Goal: Transaction & Acquisition: Purchase product/service

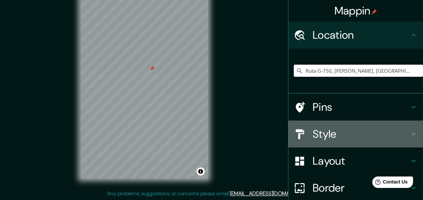
click at [358, 130] on h4 "Style" at bounding box center [361, 133] width 97 height 13
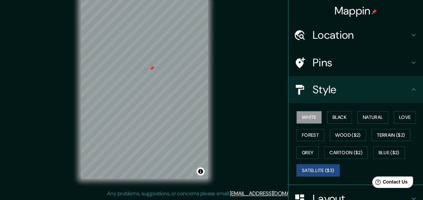
click at [312, 117] on button "White" at bounding box center [308, 117] width 25 height 12
click at [331, 120] on button "Black" at bounding box center [339, 117] width 25 height 12
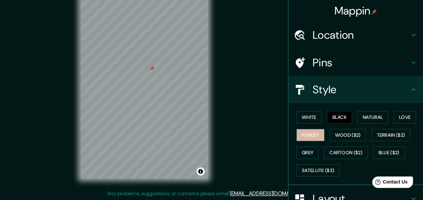
click at [310, 133] on button "Forest" at bounding box center [310, 135] width 28 height 12
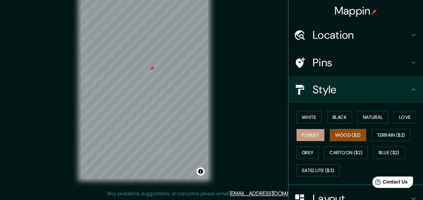
click at [330, 134] on button "Wood ($2)" at bounding box center [348, 135] width 36 height 12
click at [208, 85] on div "© Mapbox © OpenStreetMap Improve this map" at bounding box center [144, 89] width 149 height 202
click at [208, 101] on div "© Mapbox © OpenStreetMap Improve this map" at bounding box center [144, 89] width 149 height 202
click at [216, 121] on div "© Mapbox © OpenStreetMap Improve this map" at bounding box center [144, 89] width 149 height 202
click at [69, 63] on div "Mappin Location Ruta G-750, [PERSON_NAME], [GEOGRAPHIC_DATA][PERSON_NAME] 96200…" at bounding box center [211, 94] width 423 height 212
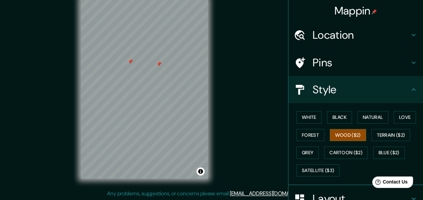
click at [70, 122] on div "© Mapbox © OpenStreetMap Improve this map" at bounding box center [144, 89] width 149 height 202
click at [216, 87] on div "© Mapbox © OpenStreetMap Improve this map" at bounding box center [144, 89] width 149 height 202
click at [22, 126] on div "Mappin Location Ruta G-750, [PERSON_NAME], [GEOGRAPHIC_DATA][PERSON_NAME] 96200…" at bounding box center [211, 94] width 423 height 212
click at [78, 107] on div "© Mapbox © OpenStreetMap Improve this map" at bounding box center [144, 89] width 149 height 202
click at [239, 112] on div "Mappin Location Ruta G-750, [PERSON_NAME], [GEOGRAPHIC_DATA][PERSON_NAME] 96200…" at bounding box center [211, 94] width 423 height 212
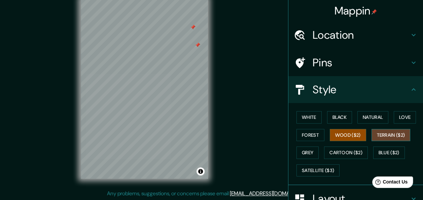
click at [389, 138] on button "Terrain ($2)" at bounding box center [391, 135] width 39 height 12
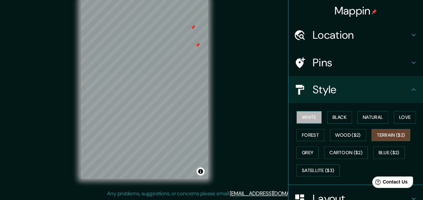
click at [299, 116] on button "White" at bounding box center [308, 117] width 25 height 12
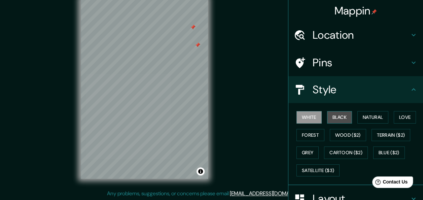
click at [328, 114] on button "Black" at bounding box center [339, 117] width 25 height 12
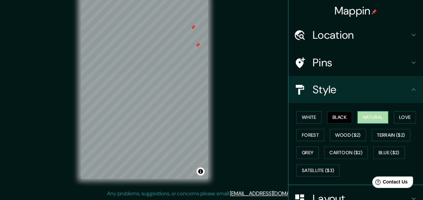
click at [362, 117] on button "Natural" at bounding box center [372, 117] width 31 height 12
click at [394, 116] on button "Love" at bounding box center [405, 117] width 22 height 12
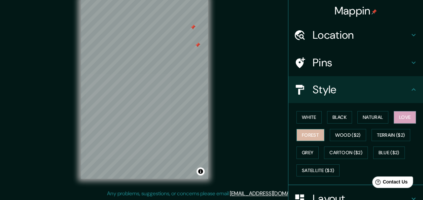
click at [306, 135] on button "Forest" at bounding box center [310, 135] width 28 height 12
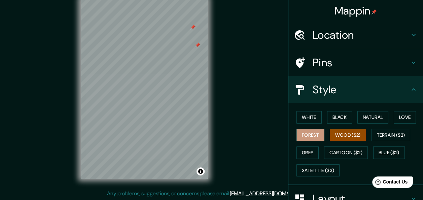
click at [346, 138] on button "Wood ($2)" at bounding box center [348, 135] width 36 height 12
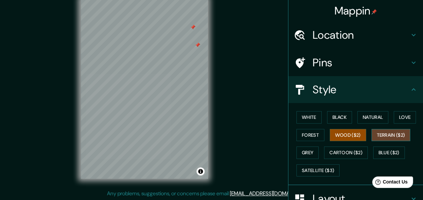
click at [382, 136] on button "Terrain ($2)" at bounding box center [391, 135] width 39 height 12
click at [305, 150] on button "Grey" at bounding box center [307, 152] width 22 height 12
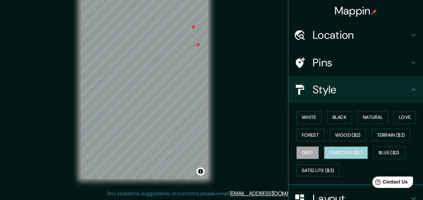
click at [330, 151] on button "Cartoon ($2)" at bounding box center [346, 152] width 44 height 12
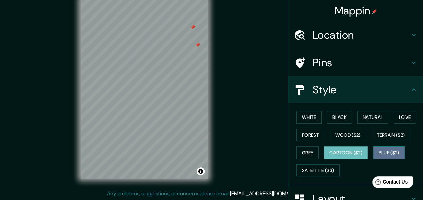
click at [390, 153] on button "Blue ($2)" at bounding box center [389, 152] width 32 height 12
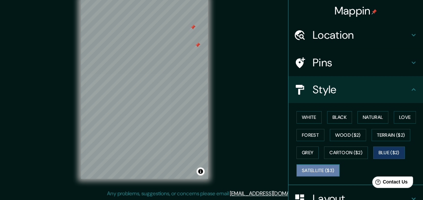
click at [302, 172] on button "Satellite ($3)" at bounding box center [317, 170] width 43 height 12
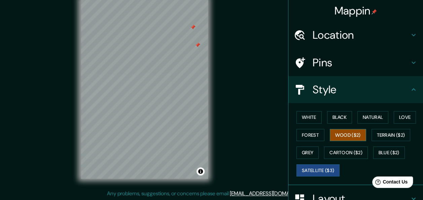
click at [355, 133] on button "Wood ($2)" at bounding box center [348, 135] width 36 height 12
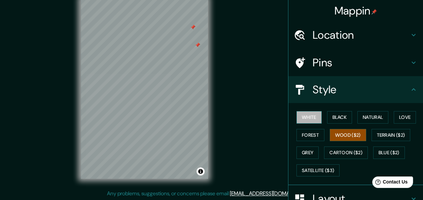
click at [311, 114] on button "White" at bounding box center [308, 117] width 25 height 12
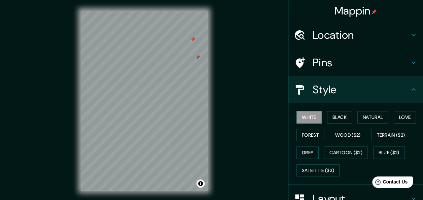
scroll to position [12, 0]
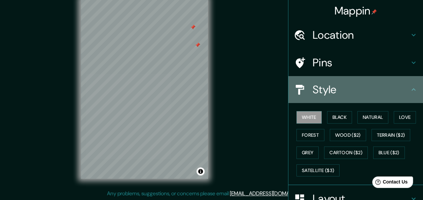
click at [410, 90] on icon at bounding box center [414, 89] width 8 height 8
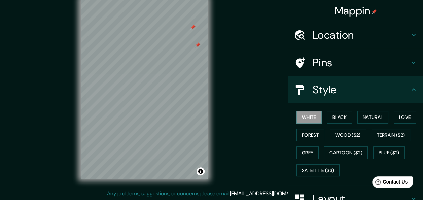
click at [411, 199] on icon at bounding box center [414, 199] width 8 height 8
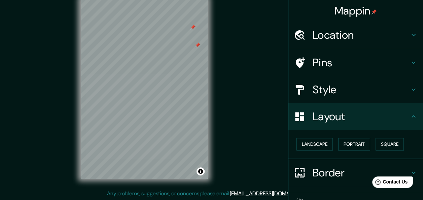
click at [414, 169] on div "Border" at bounding box center [355, 172] width 135 height 27
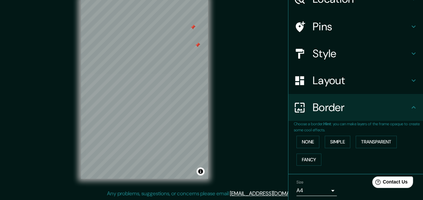
scroll to position [60, 0]
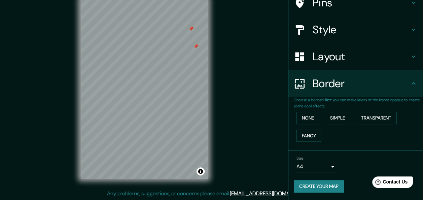
click at [195, 45] on div at bounding box center [195, 46] width 5 height 5
click at [212, 38] on div "© Mapbox © OpenStreetMap Improve this map" at bounding box center [144, 89] width 149 height 202
click at [189, 26] on div at bounding box center [190, 28] width 5 height 5
click at [223, 25] on div "Mappin Location Ruta G-750, [PERSON_NAME], [GEOGRAPHIC_DATA][PERSON_NAME] 96200…" at bounding box center [211, 94] width 423 height 212
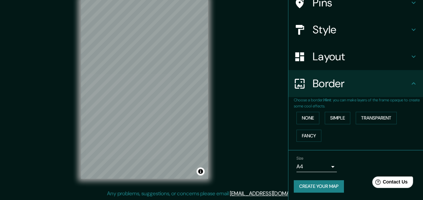
click at [314, 185] on button "Create your map" at bounding box center [319, 186] width 50 height 12
click at [249, 17] on div "Mappin Location Ruta G-750, [PERSON_NAME], [GEOGRAPHIC_DATA][PERSON_NAME] 96200…" at bounding box center [211, 94] width 423 height 212
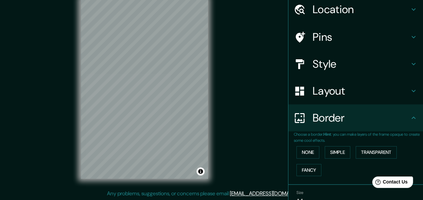
scroll to position [0, 0]
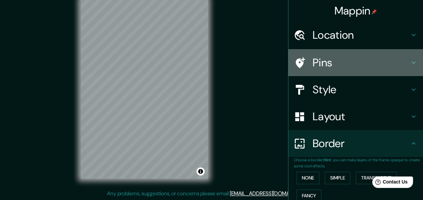
click at [349, 64] on h4 "Pins" at bounding box center [361, 62] width 97 height 13
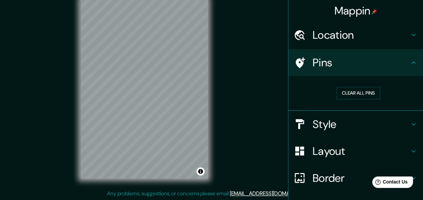
click at [410, 124] on icon at bounding box center [414, 124] width 8 height 8
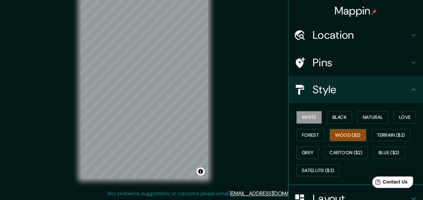
click at [357, 135] on button "Wood ($2)" at bounding box center [348, 135] width 36 height 12
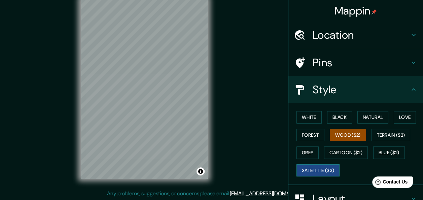
click at [310, 166] on button "Satellite ($3)" at bounding box center [317, 170] width 43 height 12
click at [333, 132] on button "Wood ($2)" at bounding box center [348, 135] width 36 height 12
click at [320, 173] on button "Satellite ($3)" at bounding box center [317, 170] width 43 height 12
click at [410, 61] on icon at bounding box center [414, 63] width 8 height 8
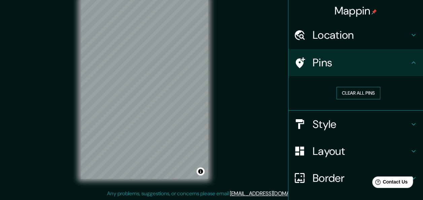
click at [352, 90] on button "Clear all pins" at bounding box center [359, 93] width 44 height 12
click at [412, 124] on icon at bounding box center [414, 124] width 4 height 2
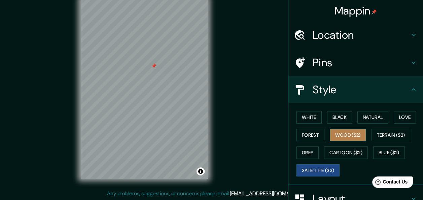
click at [343, 136] on button "Wood ($2)" at bounding box center [348, 135] width 36 height 12
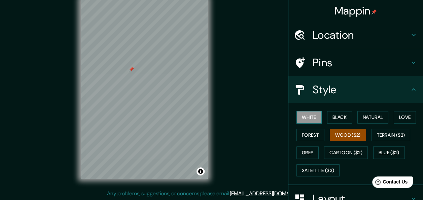
click at [303, 114] on button "White" at bounding box center [308, 117] width 25 height 12
click at [330, 116] on button "Black" at bounding box center [339, 117] width 25 height 12
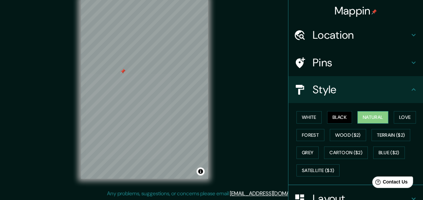
click at [361, 118] on button "Natural" at bounding box center [372, 117] width 31 height 12
click at [403, 113] on button "Love" at bounding box center [405, 117] width 22 height 12
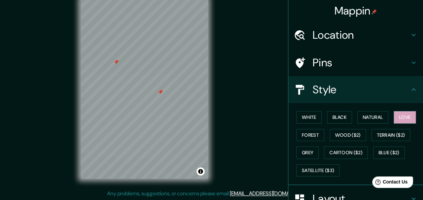
click at [161, 92] on div at bounding box center [159, 91] width 5 height 5
click at [234, 91] on div "Mappin Location Ruta G-750, [PERSON_NAME], [GEOGRAPHIC_DATA][PERSON_NAME] 96200…" at bounding box center [211, 94] width 423 height 212
click at [314, 134] on button "Forest" at bounding box center [310, 135] width 28 height 12
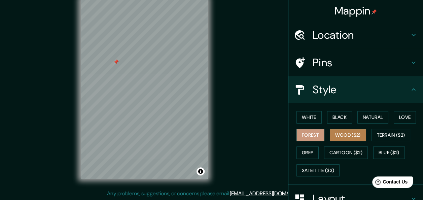
click at [338, 135] on button "Wood ($2)" at bounding box center [348, 135] width 36 height 12
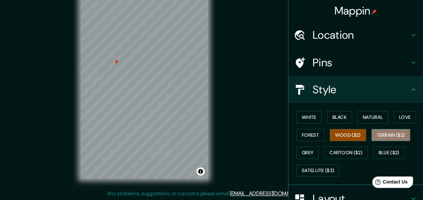
click at [380, 136] on button "Terrain ($2)" at bounding box center [391, 135] width 39 height 12
click at [332, 134] on button "Wood ($2)" at bounding box center [348, 135] width 36 height 12
click at [299, 151] on button "Grey" at bounding box center [307, 152] width 22 height 12
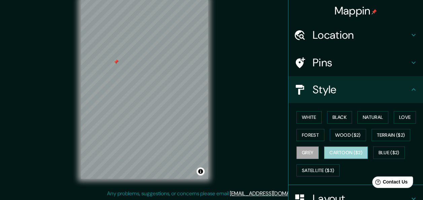
click at [341, 155] on button "Cartoon ($2)" at bounding box center [346, 152] width 44 height 12
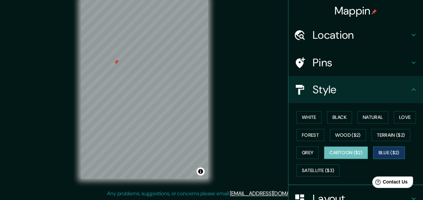
click at [383, 151] on button "Blue ($2)" at bounding box center [389, 152] width 32 height 12
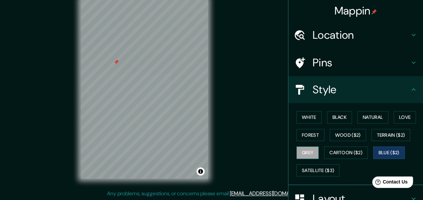
click at [306, 153] on button "Grey" at bounding box center [307, 152] width 22 height 12
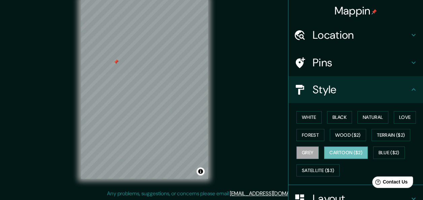
click at [337, 153] on button "Cartoon ($2)" at bounding box center [346, 152] width 44 height 12
click at [338, 133] on button "Wood ($2)" at bounding box center [348, 135] width 36 height 12
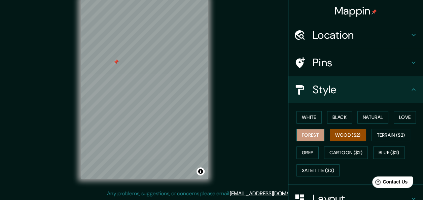
click at [312, 132] on button "Forest" at bounding box center [310, 135] width 28 height 12
click at [342, 138] on button "Wood ($2)" at bounding box center [348, 135] width 36 height 12
click at [312, 138] on button "Forest" at bounding box center [310, 135] width 28 height 12
click at [339, 131] on button "Wood ($2)" at bounding box center [348, 135] width 36 height 12
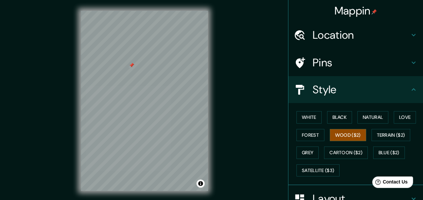
click at [259, 12] on div "Mappin Location Ruta G-750, [PERSON_NAME], [GEOGRAPHIC_DATA][PERSON_NAME] 96200…" at bounding box center [211, 106] width 423 height 212
click at [410, 195] on icon at bounding box center [414, 199] width 8 height 8
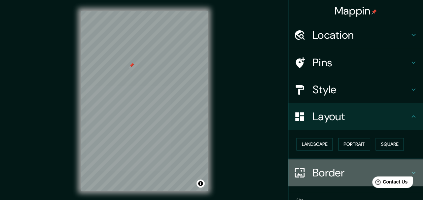
click at [410, 170] on icon at bounding box center [414, 173] width 8 height 8
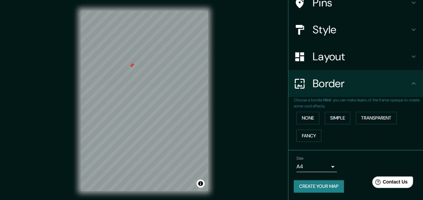
scroll to position [12, 0]
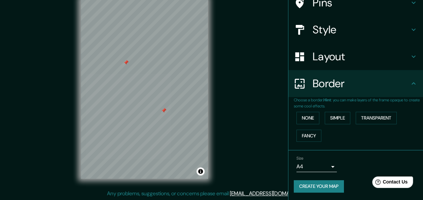
click at [163, 112] on div at bounding box center [163, 110] width 5 height 5
click at [163, 108] on div at bounding box center [162, 110] width 5 height 5
click at [219, 104] on div "Mappin Location Ruta G-750, [PERSON_NAME], [GEOGRAPHIC_DATA][PERSON_NAME] 96200…" at bounding box center [211, 94] width 423 height 212
click at [411, 58] on icon at bounding box center [414, 56] width 8 height 8
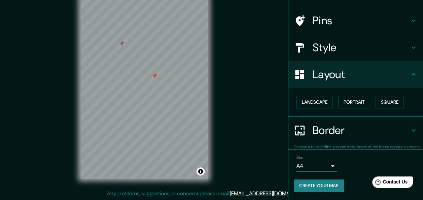
scroll to position [42, 0]
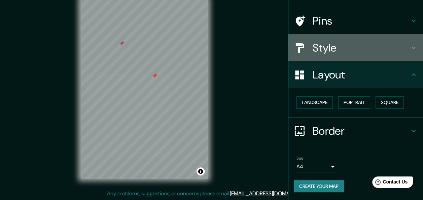
click at [410, 46] on icon at bounding box center [414, 48] width 8 height 8
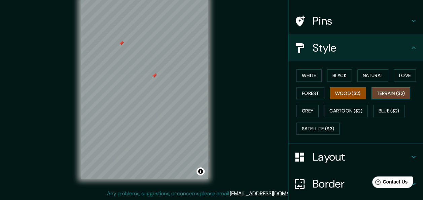
click at [382, 90] on button "Terrain ($2)" at bounding box center [391, 93] width 39 height 12
click at [299, 107] on button "Grey" at bounding box center [307, 111] width 22 height 12
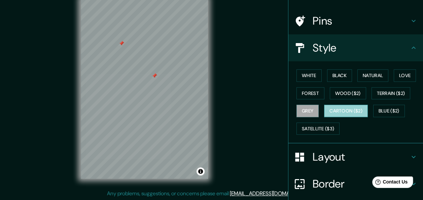
click at [337, 113] on button "Cartoon ($2)" at bounding box center [346, 111] width 44 height 12
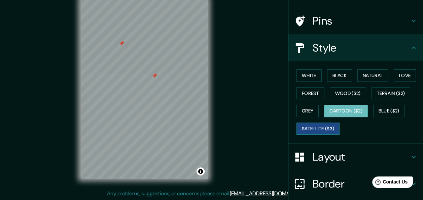
click at [314, 127] on button "Satellite ($3)" at bounding box center [317, 128] width 43 height 12
click at [153, 78] on div at bounding box center [154, 75] width 5 height 5
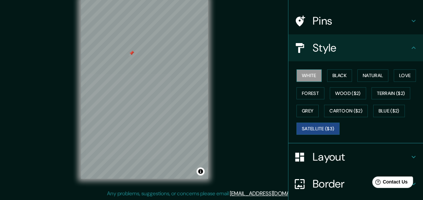
click at [302, 73] on button "White" at bounding box center [308, 75] width 25 height 12
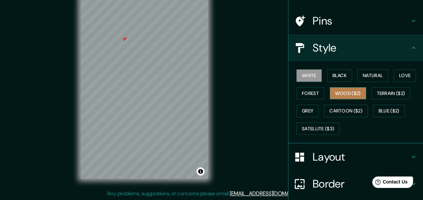
click at [338, 95] on button "Wood ($2)" at bounding box center [348, 93] width 36 height 12
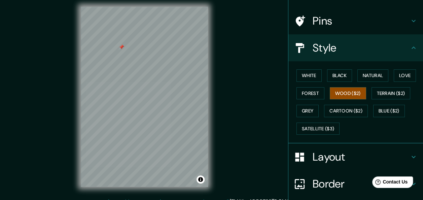
scroll to position [0, 0]
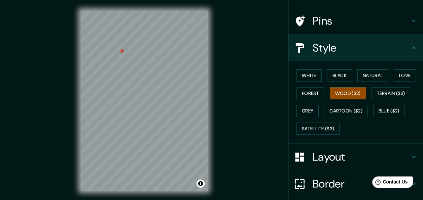
click at [262, 29] on div "Mappin Location Ruta G-750, [PERSON_NAME], [GEOGRAPHIC_DATA][PERSON_NAME] 96200…" at bounding box center [211, 106] width 423 height 212
